Goal: Navigation & Orientation: Understand site structure

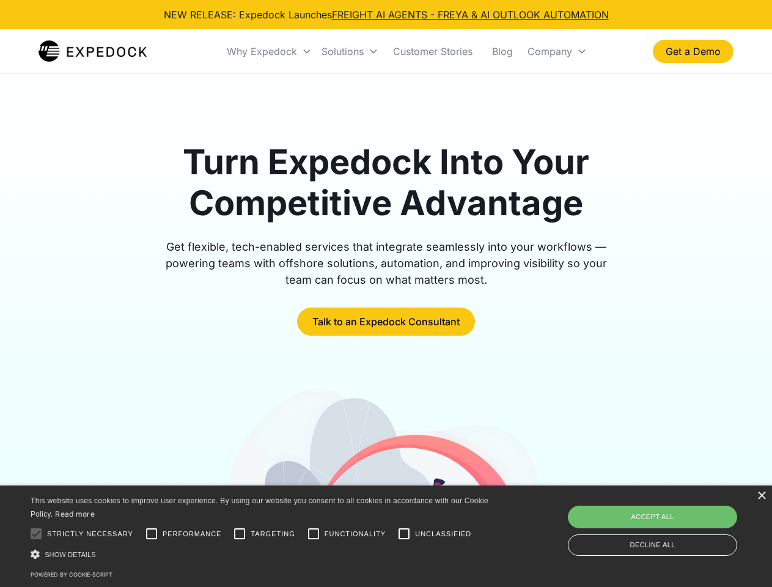
click at [269, 51] on div "Why Expedock" at bounding box center [262, 51] width 70 height 12
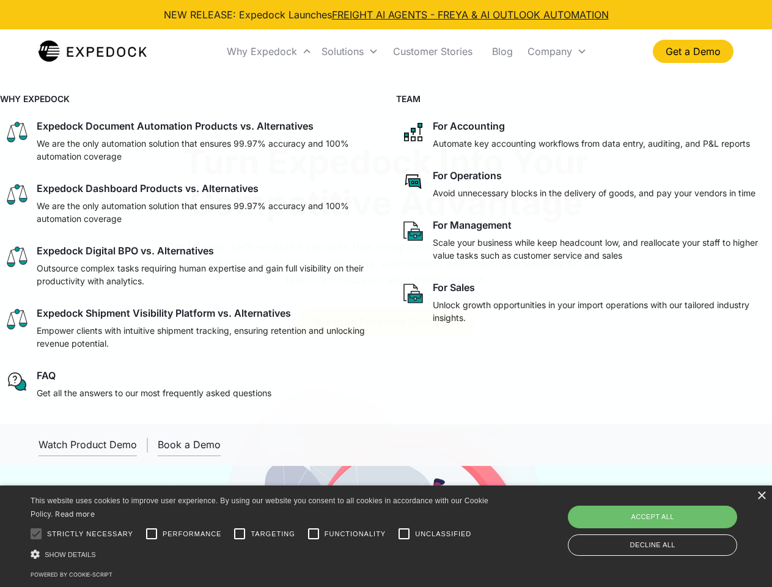
click at [350, 51] on div "Solutions" at bounding box center [342, 51] width 42 height 12
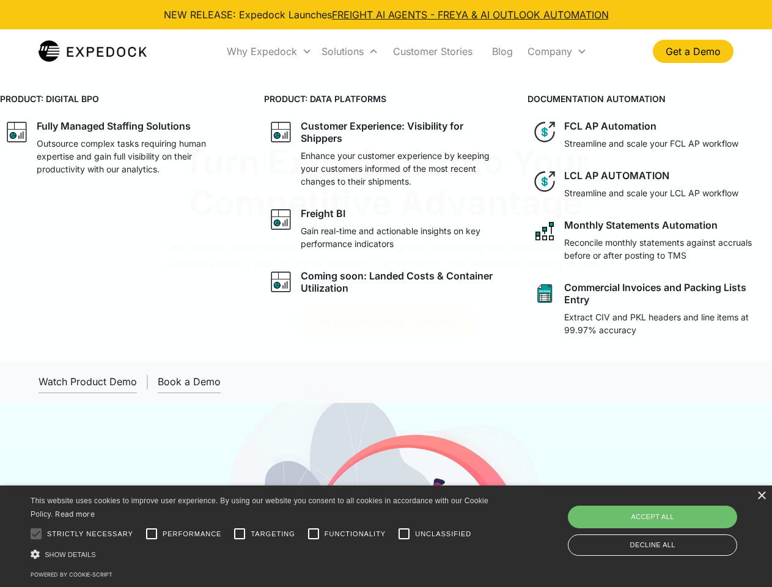
click at [557, 51] on div "Company" at bounding box center [549, 51] width 45 height 12
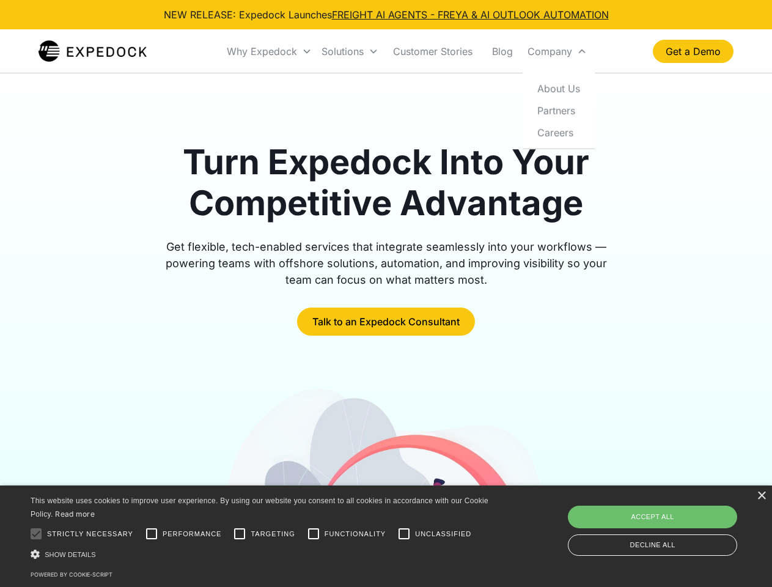
click at [36, 533] on div at bounding box center [36, 533] width 24 height 24
click at [152, 533] on input "Performance" at bounding box center [151, 533] width 24 height 24
checkbox input "true"
click at [240, 533] on input "Targeting" at bounding box center [239, 533] width 24 height 24
checkbox input "true"
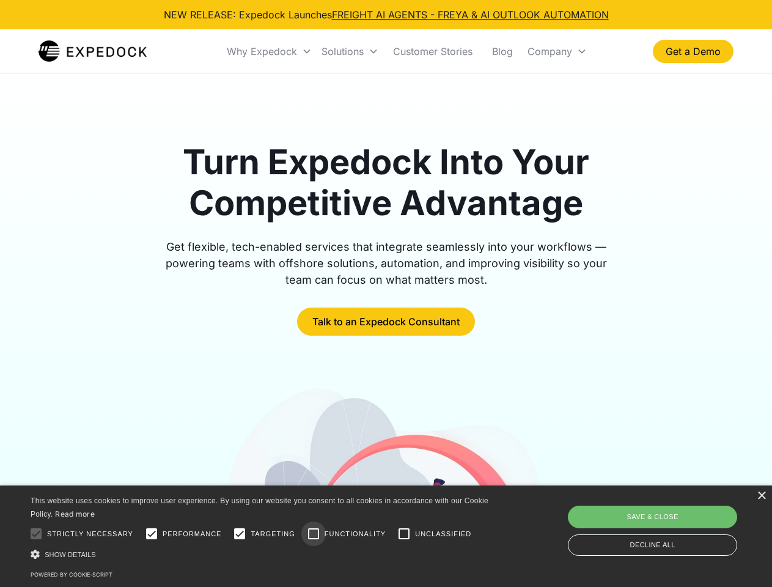
click at [313, 533] on input "Functionality" at bounding box center [313, 533] width 24 height 24
checkbox input "true"
click at [404, 533] on input "Unclassified" at bounding box center [404, 533] width 24 height 24
checkbox input "true"
click at [262, 554] on div "Show details Hide details" at bounding box center [262, 553] width 462 height 13
